Goal: Task Accomplishment & Management: Manage account settings

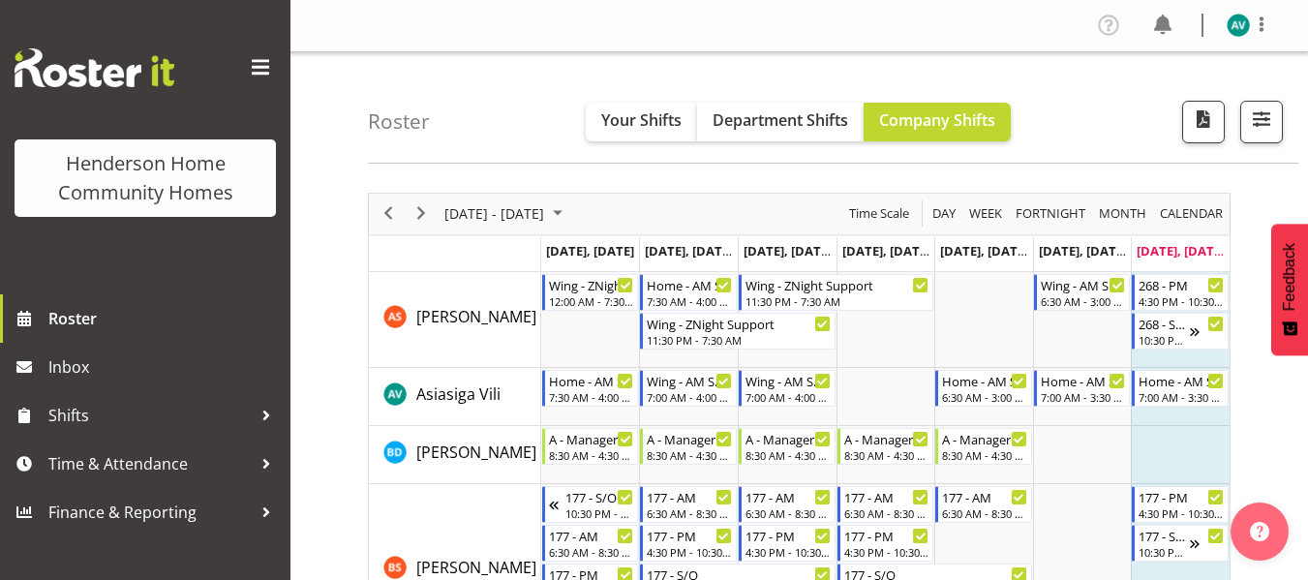
click at [1033, 363] on td "Timeline Week of September 21, 2025" at bounding box center [1082, 320] width 99 height 96
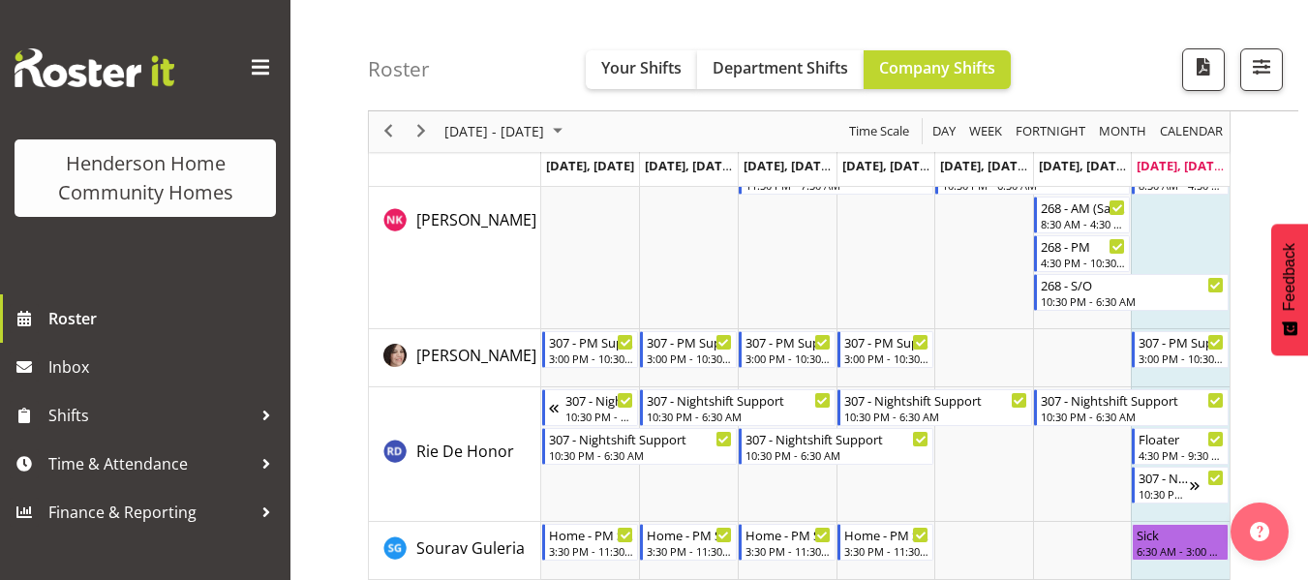
scroll to position [2907, 0]
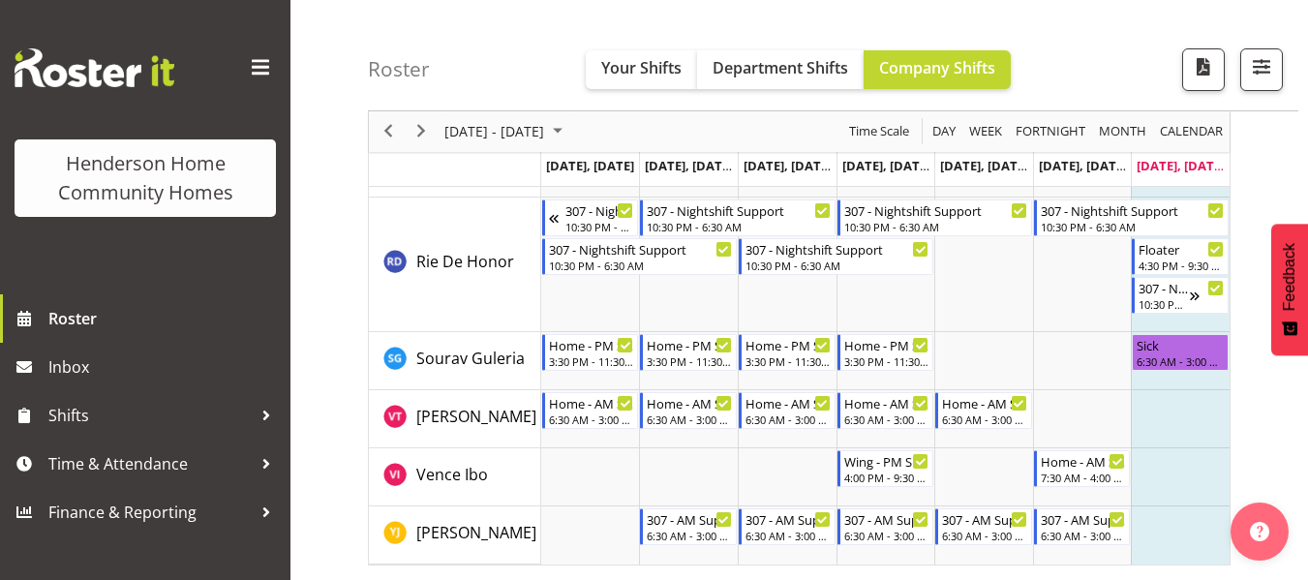
click at [1161, 506] on td "Timeline Week of September 21, 2025" at bounding box center [1180, 535] width 99 height 58
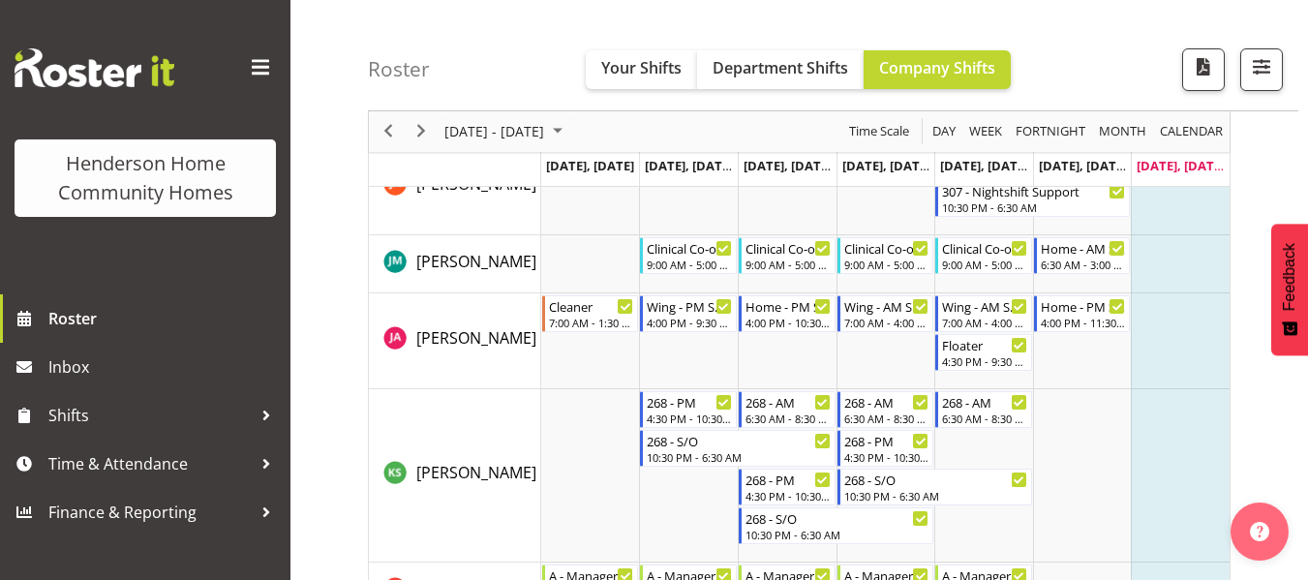
scroll to position [1403, 0]
click at [424, 125] on span "Next" at bounding box center [421, 132] width 23 height 24
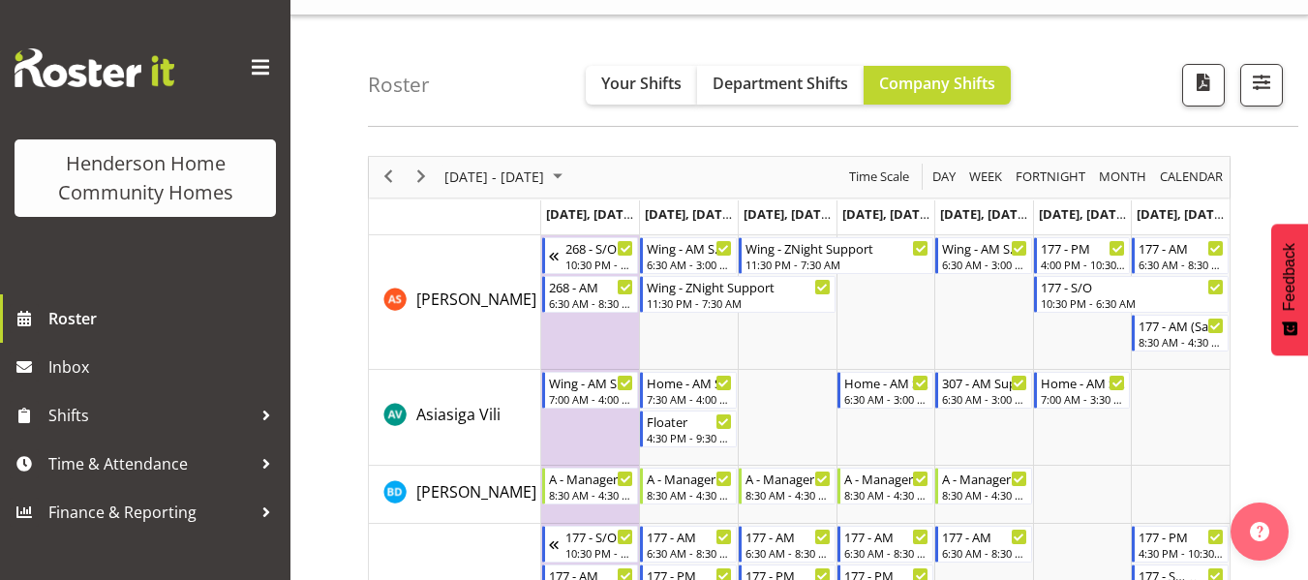
scroll to position [59, 0]
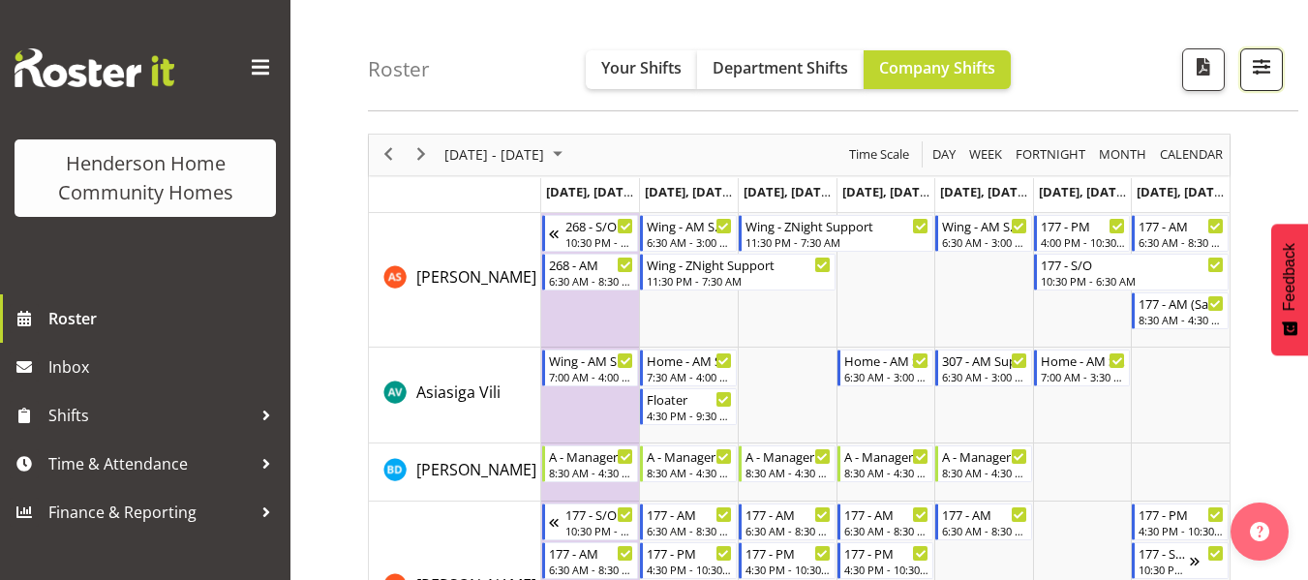
click at [1276, 67] on button "button" at bounding box center [1262, 69] width 43 height 43
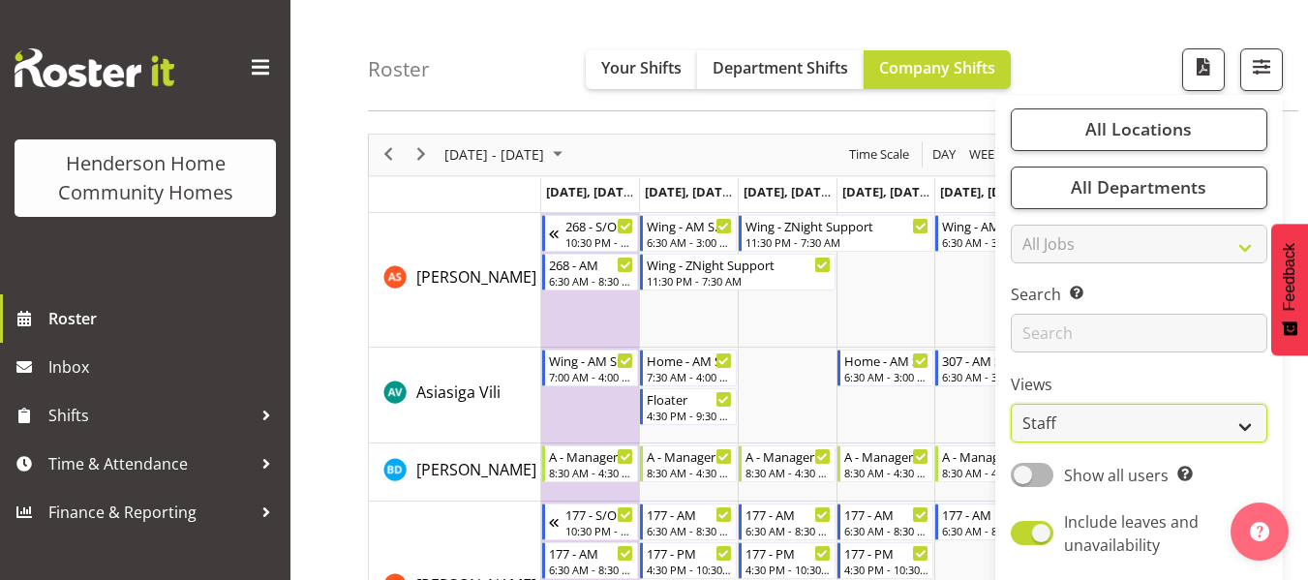
click at [1050, 425] on select "Staff Role Shift - Horizontal Shift - Vertical Staff - Location" at bounding box center [1139, 424] width 257 height 39
select select "role"
click at [1012, 405] on select "Staff Role Shift - Horizontal Shift - Vertical Staff - Location" at bounding box center [1139, 424] width 257 height 39
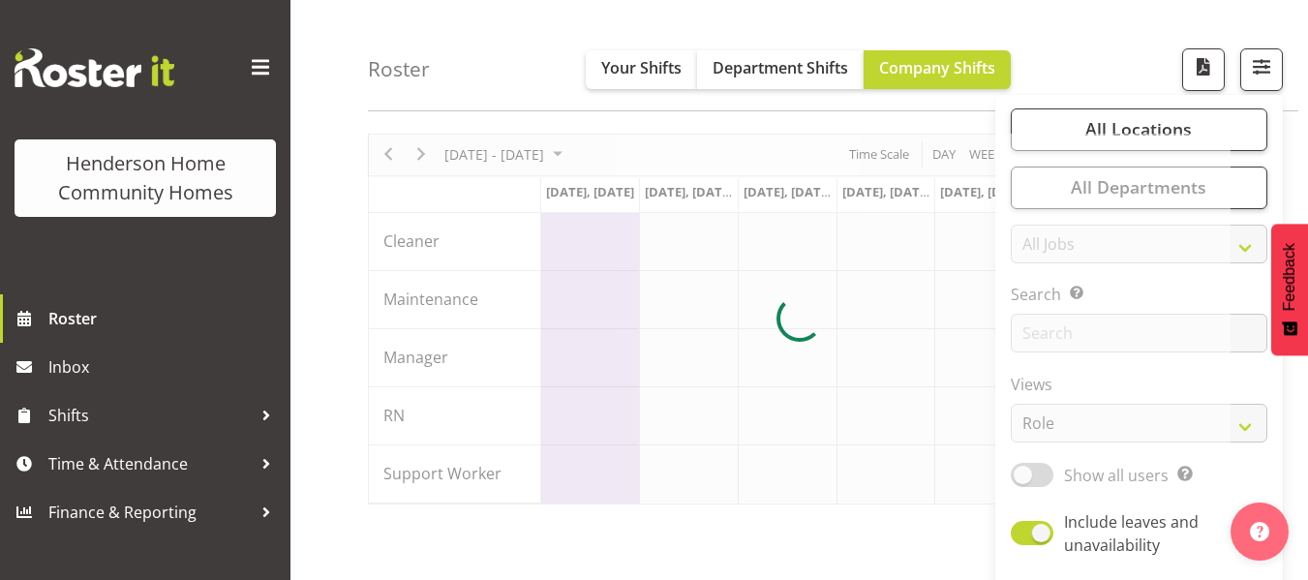
click at [1162, 16] on div "Roster Your Shifts Department Shifts Company Shifts All Locations Clear 177 Hal…" at bounding box center [833, 55] width 931 height 111
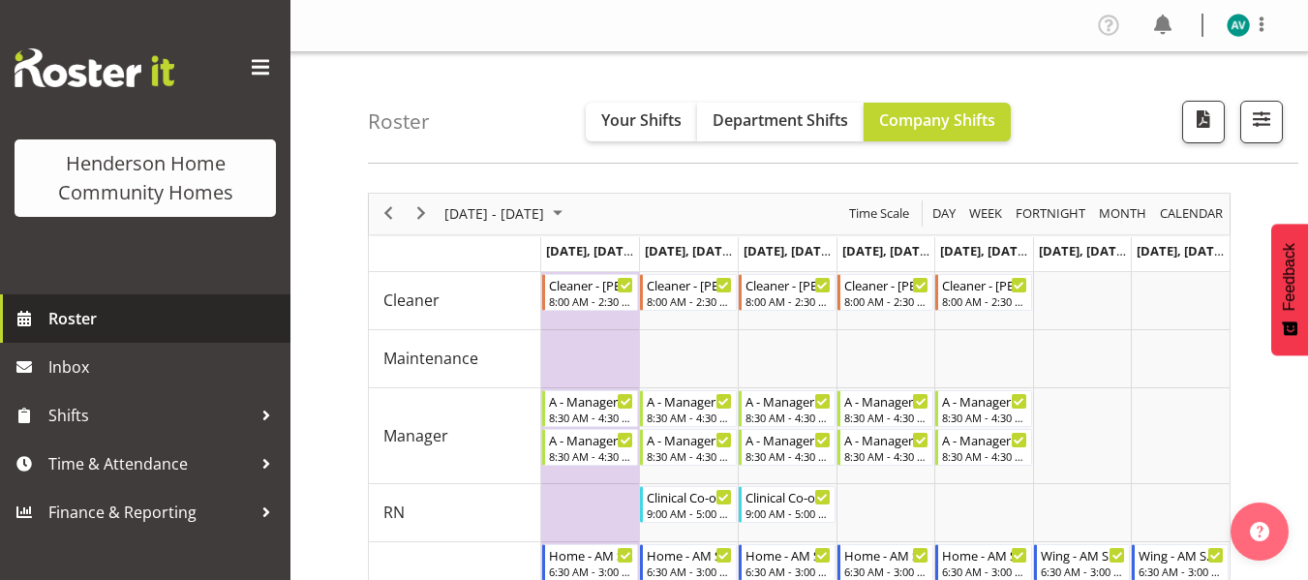
click at [114, 324] on span "Roster" at bounding box center [164, 318] width 232 height 29
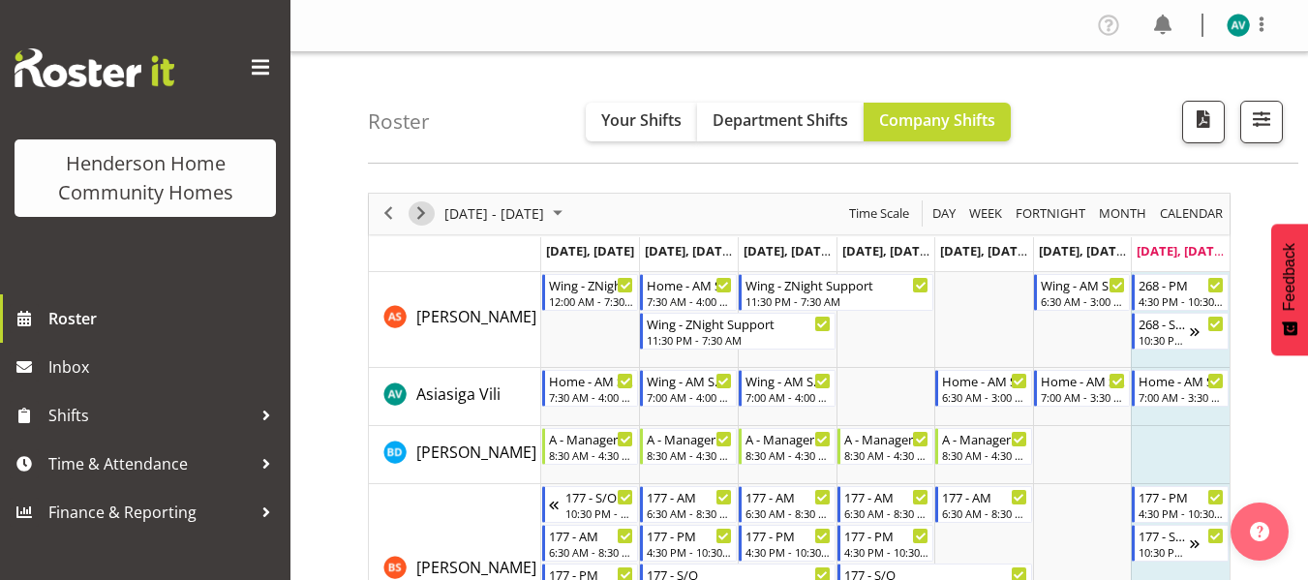
click at [418, 217] on span "Next" at bounding box center [421, 213] width 23 height 24
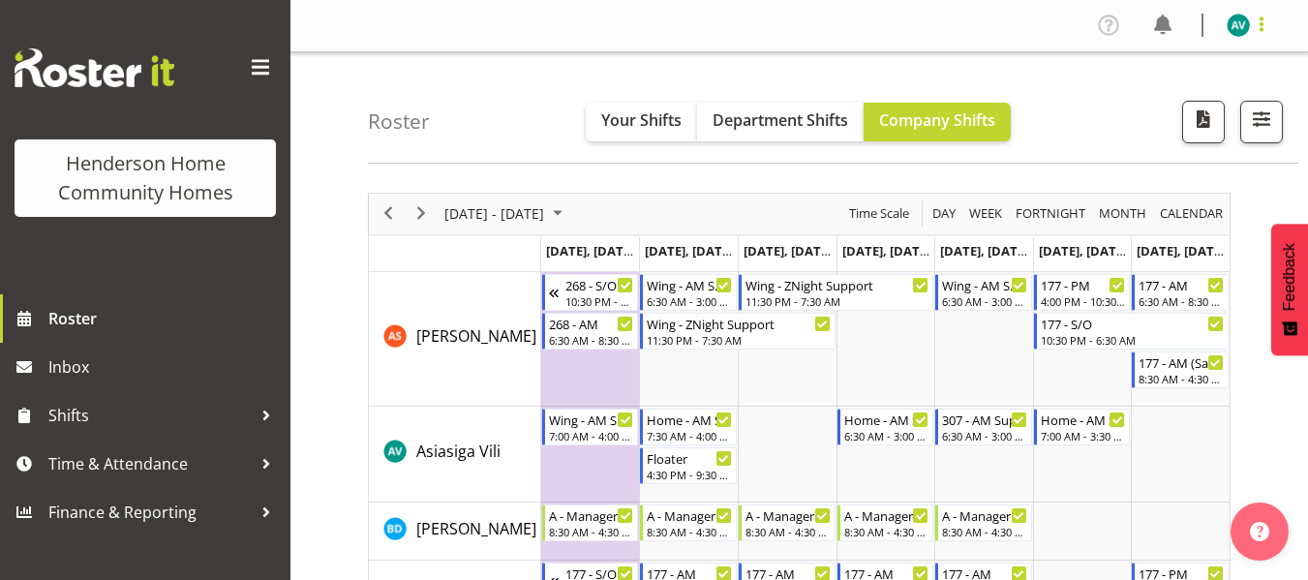
click at [1257, 25] on span at bounding box center [1261, 24] width 23 height 23
click at [635, 120] on span "Your Shifts" at bounding box center [641, 119] width 80 height 21
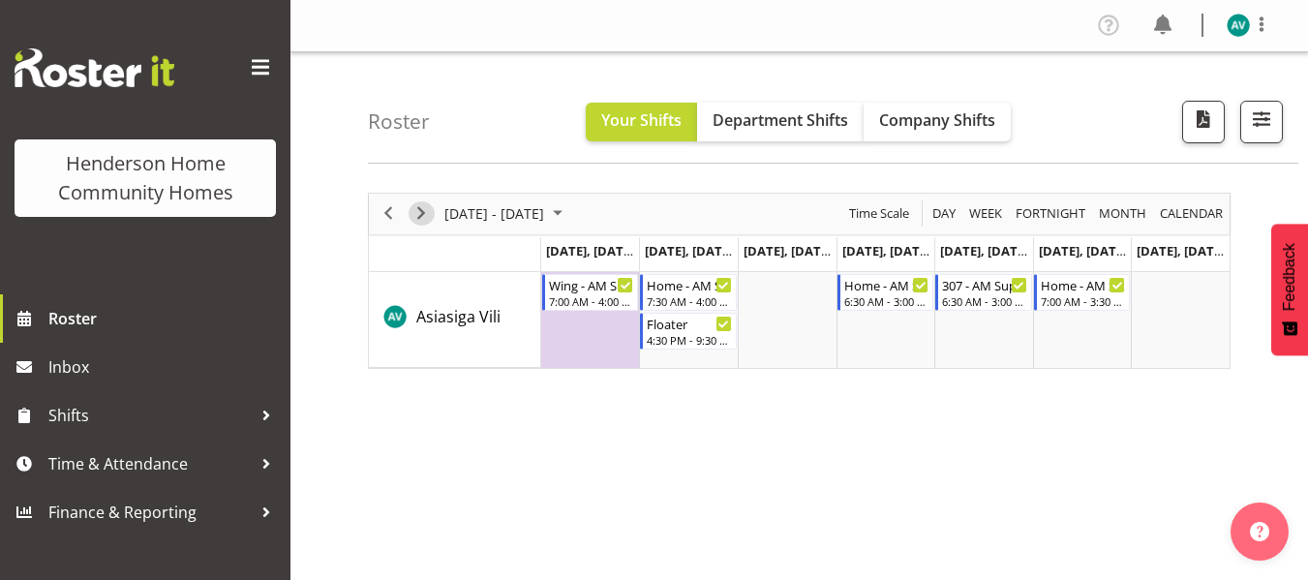
click at [415, 217] on span "Next" at bounding box center [421, 213] width 23 height 24
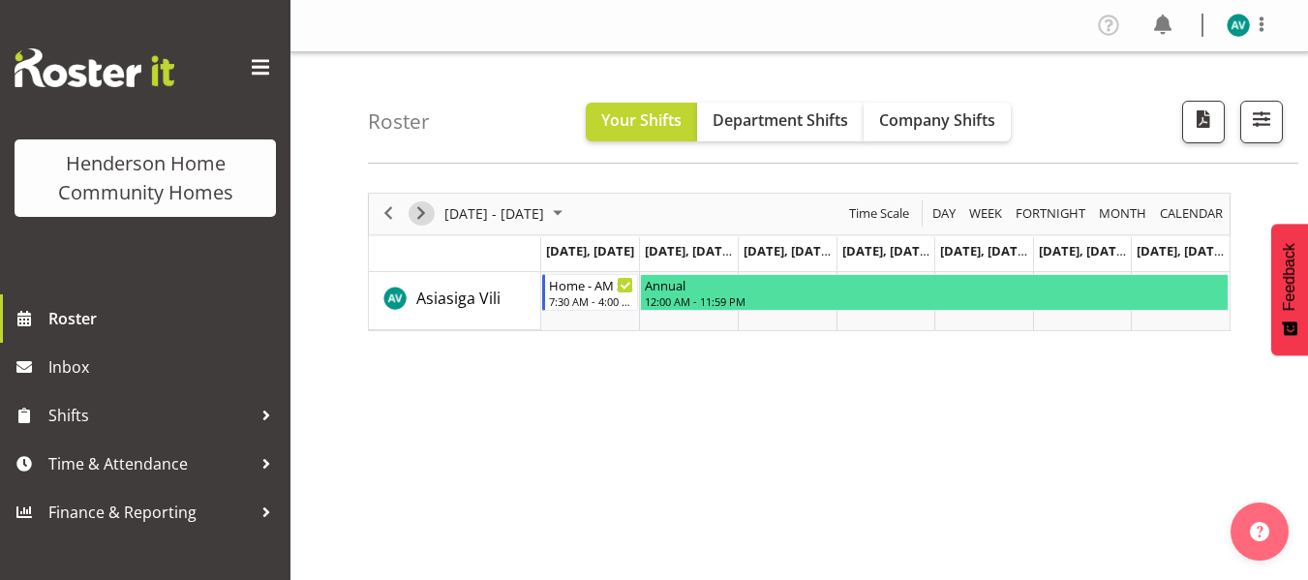
click at [413, 202] on div "next period" at bounding box center [421, 214] width 33 height 41
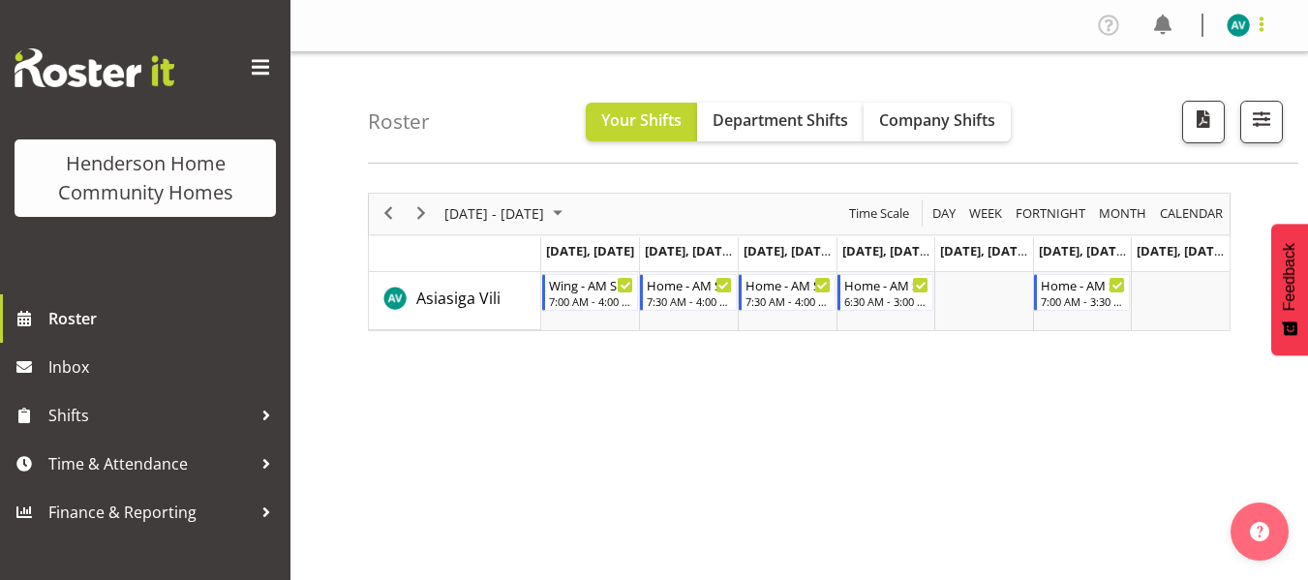
click at [1254, 21] on span at bounding box center [1261, 24] width 23 height 23
click at [1199, 105] on link "Log Out" at bounding box center [1181, 101] width 186 height 35
